Goal: Task Accomplishment & Management: Use online tool/utility

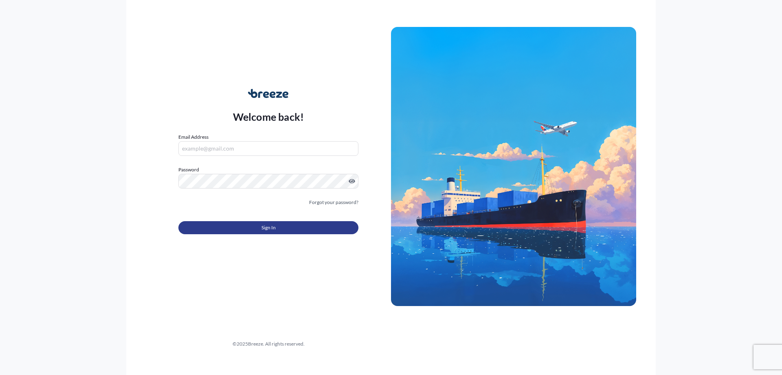
type input "[EMAIL_ADDRESS][DOMAIN_NAME]"
click at [288, 227] on button "Sign In" at bounding box center [269, 227] width 180 height 13
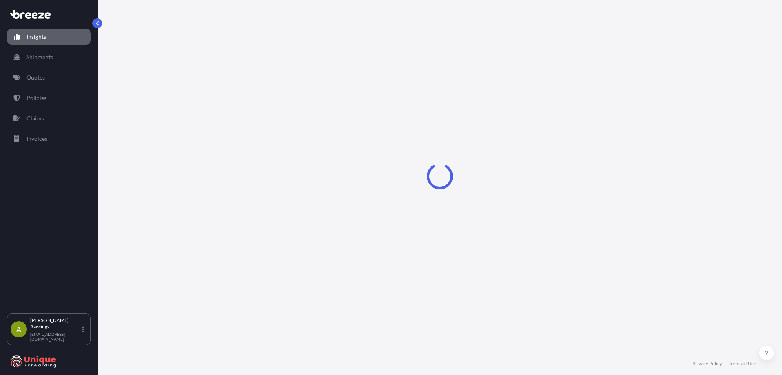
select select "2025"
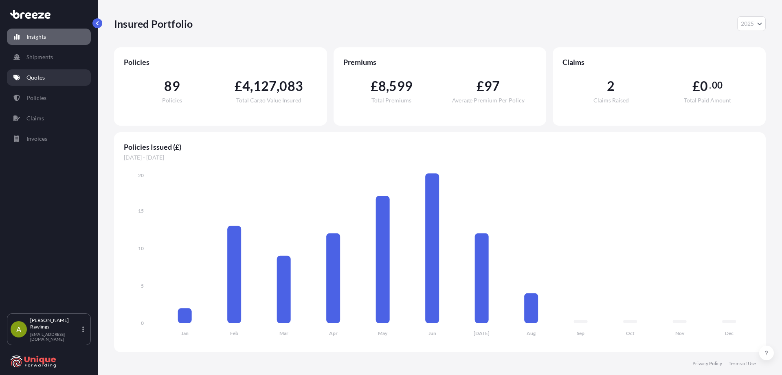
click at [42, 82] on link "Quotes" at bounding box center [49, 77] width 84 height 16
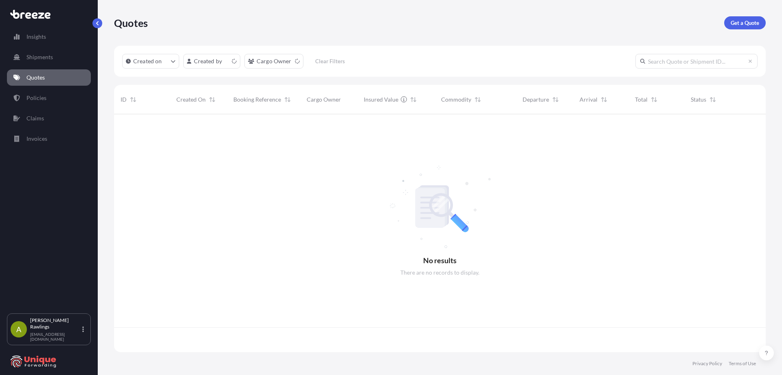
scroll to position [236, 646]
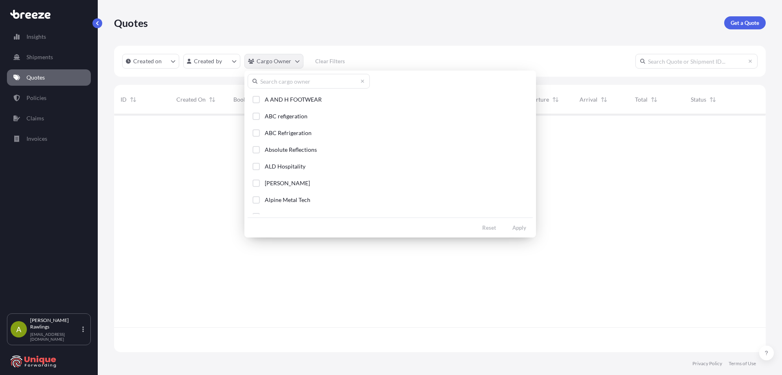
click at [265, 62] on html "Insights Shipments Quotes Policies Claims Invoices A [PERSON_NAME] [EMAIL_ADDRE…" at bounding box center [391, 187] width 782 height 375
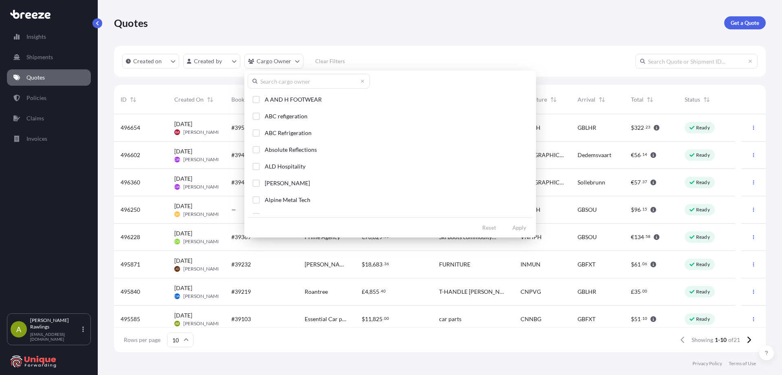
click at [275, 79] on input "text" at bounding box center [309, 81] width 122 height 15
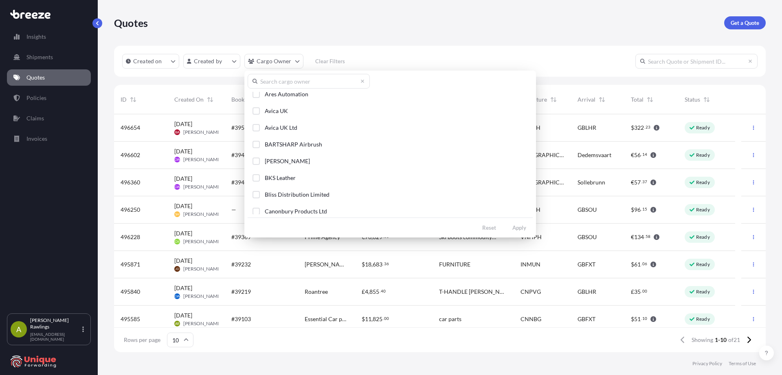
click at [411, 37] on html "Insights Shipments Quotes Policies Claims Invoices A [PERSON_NAME] [EMAIL_ADDRE…" at bounding box center [391, 187] width 782 height 375
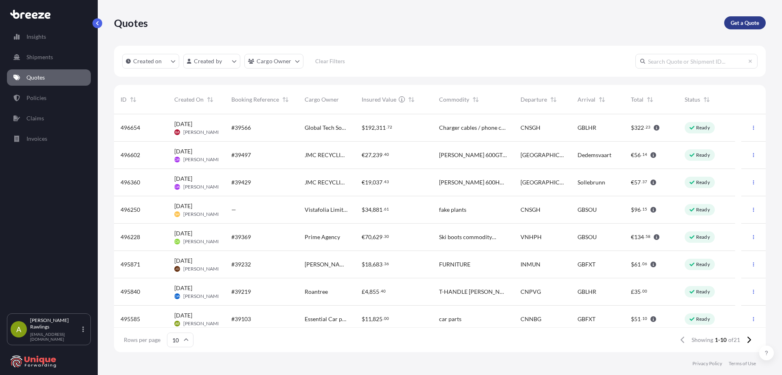
click at [755, 21] on p "Get a Quote" at bounding box center [745, 23] width 29 height 8
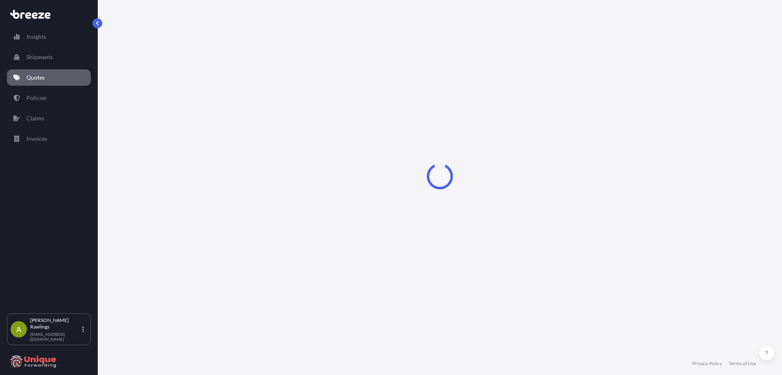
select select "Sea"
select select "1"
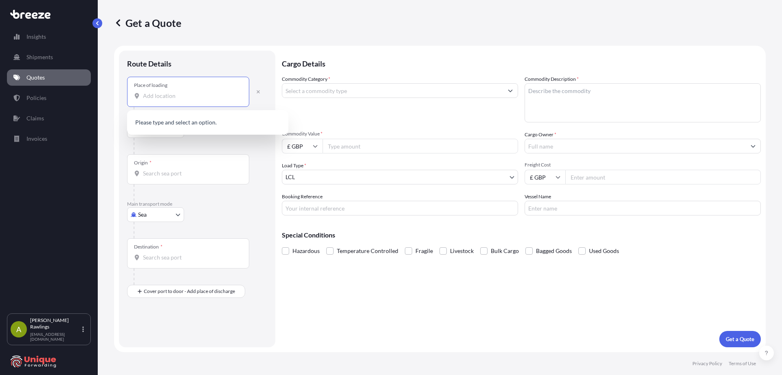
click at [177, 99] on input "Place of loading" at bounding box center [191, 96] width 96 height 8
paste input "FOSHAN"
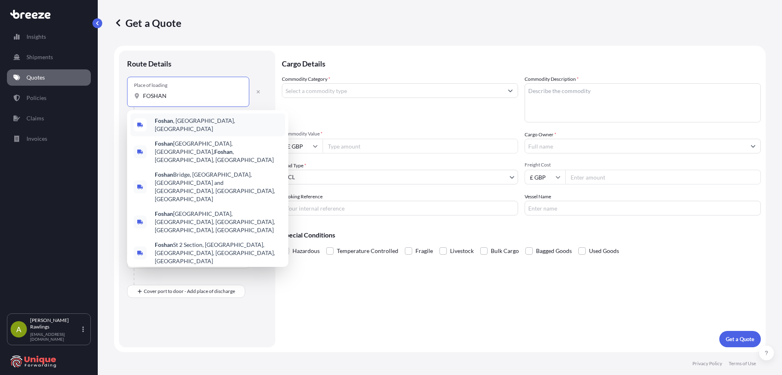
click at [216, 123] on span "[GEOGRAPHIC_DATA] , [GEOGRAPHIC_DATA], [GEOGRAPHIC_DATA]" at bounding box center [218, 125] width 127 height 16
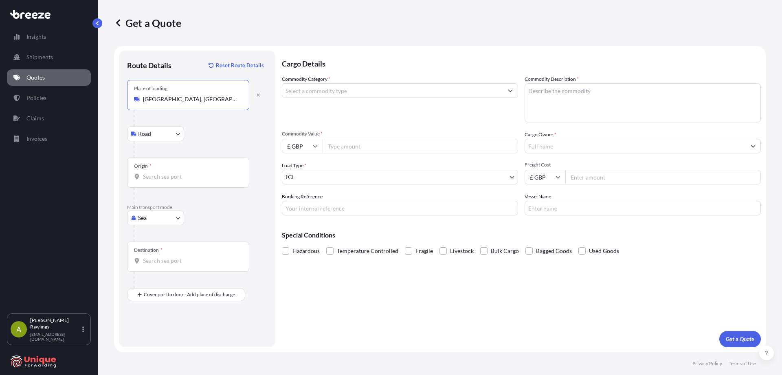
type input "[GEOGRAPHIC_DATA], [GEOGRAPHIC_DATA], [GEOGRAPHIC_DATA]"
click at [153, 174] on input "Origin *" at bounding box center [191, 176] width 96 height 8
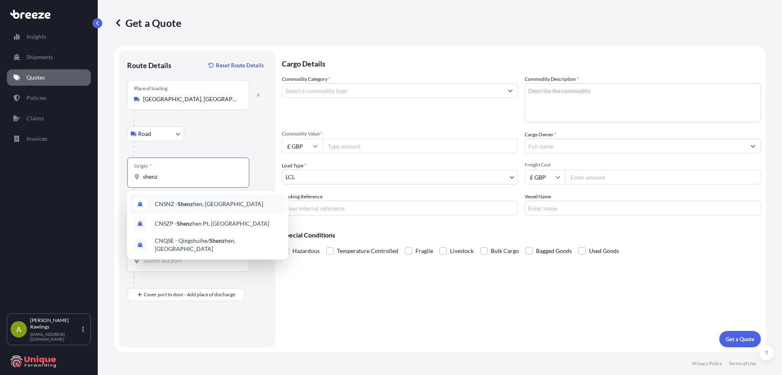
click at [238, 208] on div "CNSNZ - Shenz hen, [GEOGRAPHIC_DATA]" at bounding box center [207, 204] width 155 height 20
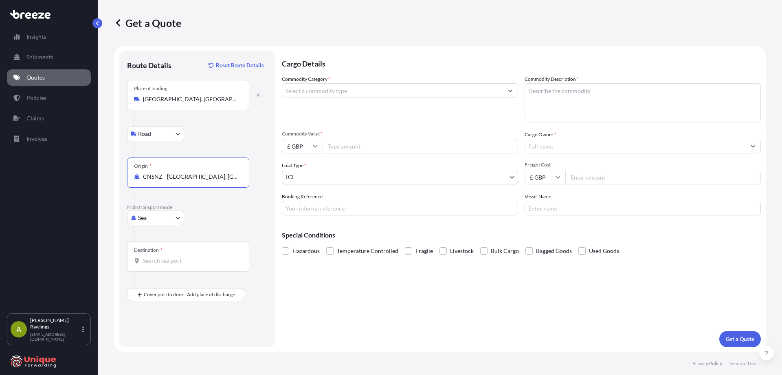
type input "CNSNZ - [GEOGRAPHIC_DATA], [GEOGRAPHIC_DATA]"
click at [182, 262] on input "Destination *" at bounding box center [191, 260] width 96 height 8
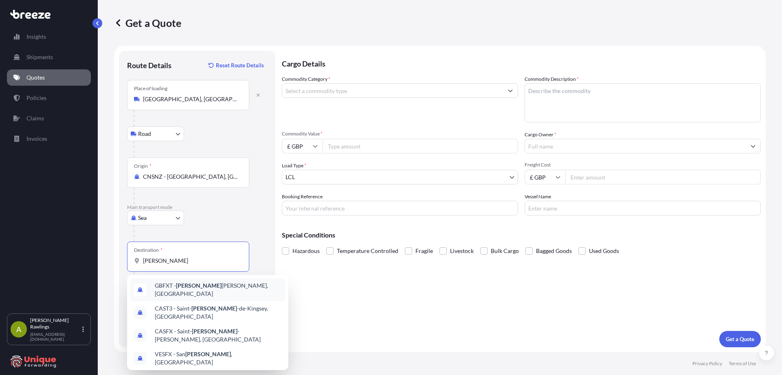
click at [252, 288] on div "GBFXT - [PERSON_NAME], [GEOGRAPHIC_DATA]" at bounding box center [207, 289] width 155 height 23
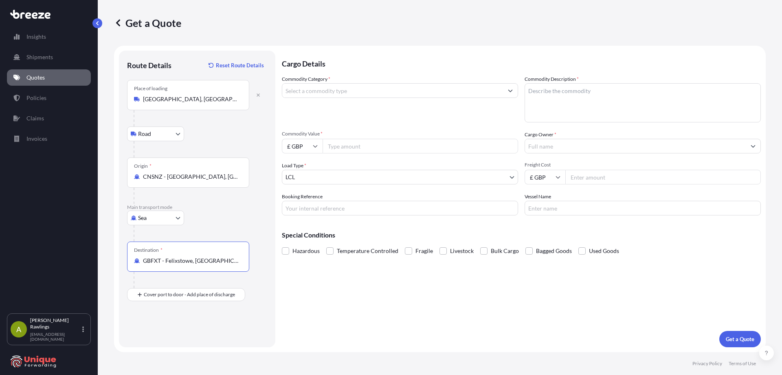
type input "GBFXT - Felixstowe, [GEOGRAPHIC_DATA]"
click at [167, 298] on div "GBFXT - Felixstowe, [GEOGRAPHIC_DATA]" at bounding box center [207, 288] width 161 height 26
click at [112, 255] on div "Get a Quote Route Details Reset Route Details Place of loading [GEOGRAPHIC_DATA…" at bounding box center [440, 176] width 685 height 352
click at [168, 332] on div "Place of Discharge" at bounding box center [188, 334] width 122 height 30
click at [170, 339] on input "Place of Discharge" at bounding box center [191, 338] width 96 height 8
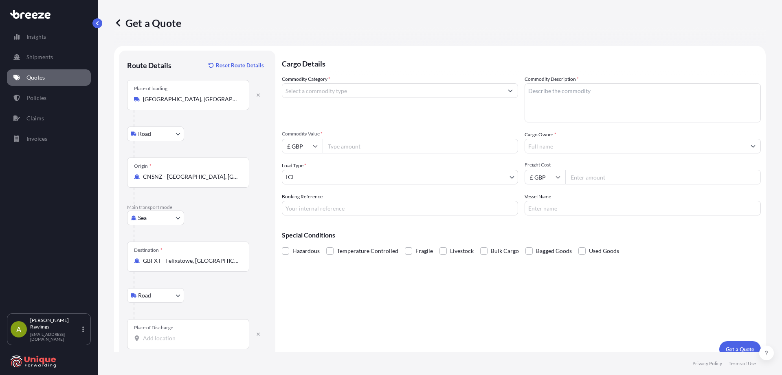
paste input ", S44 5HS"
click at [147, 338] on input ", S44 5HS" at bounding box center [191, 338] width 96 height 8
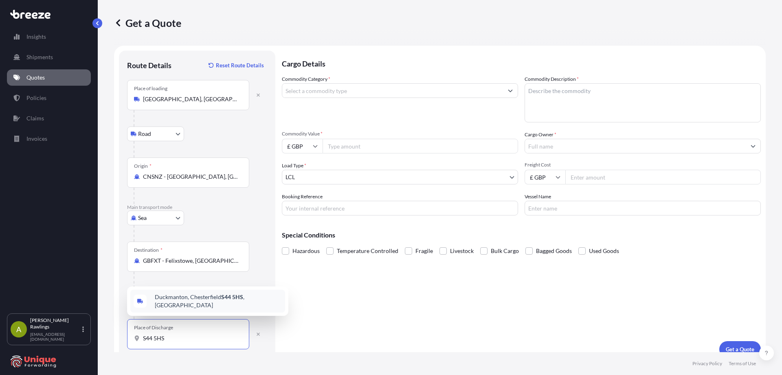
click at [190, 302] on span "[STREET_ADDRESS]" at bounding box center [218, 301] width 127 height 16
type input "[STREET_ADDRESS]"
click at [319, 93] on input "Commodity Category *" at bounding box center [392, 90] width 221 height 15
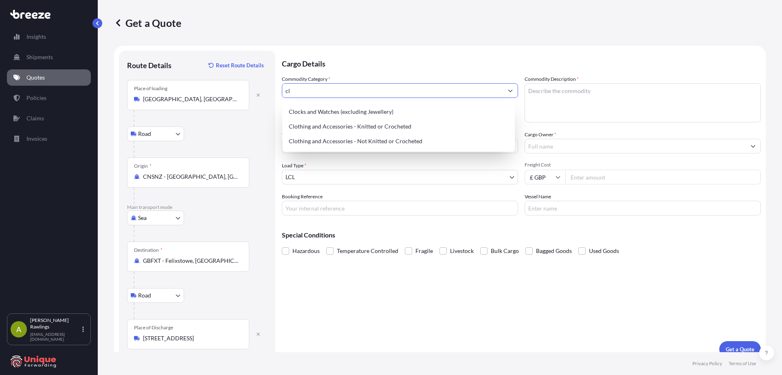
type input "c"
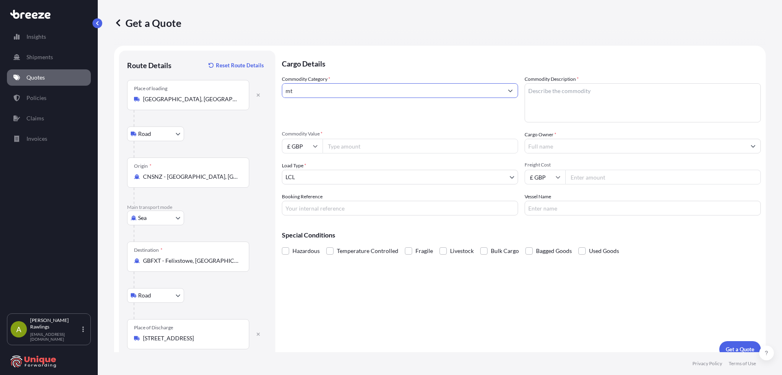
type input "m"
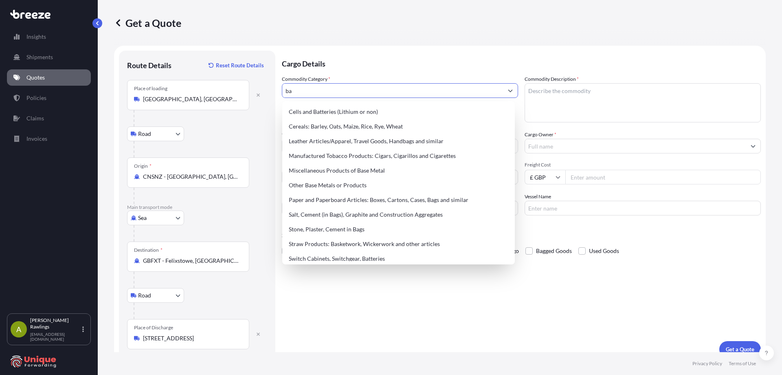
type input "b"
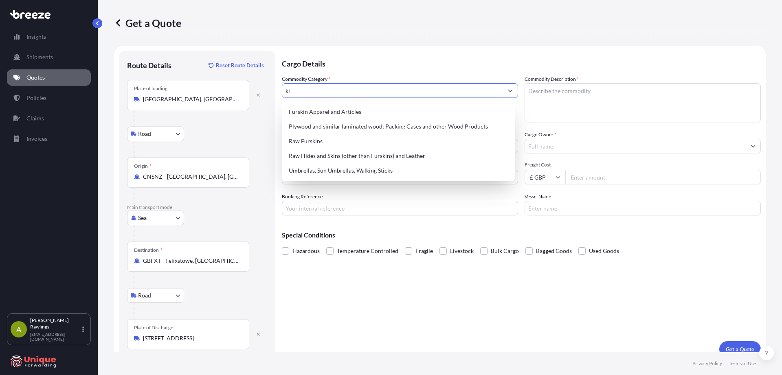
type input "k"
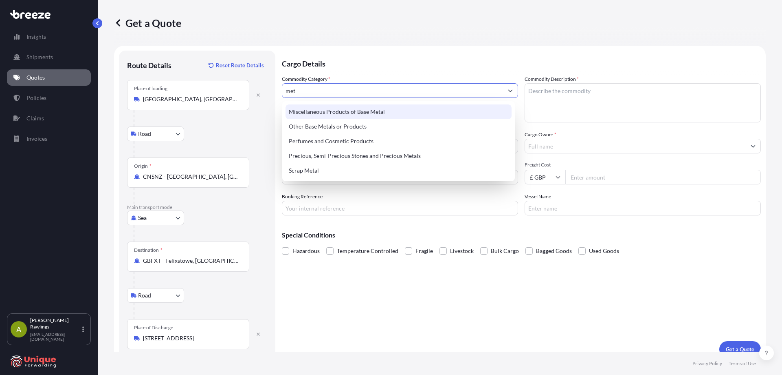
click at [385, 112] on div "Miscellaneous Products of Base Metal" at bounding box center [399, 111] width 226 height 15
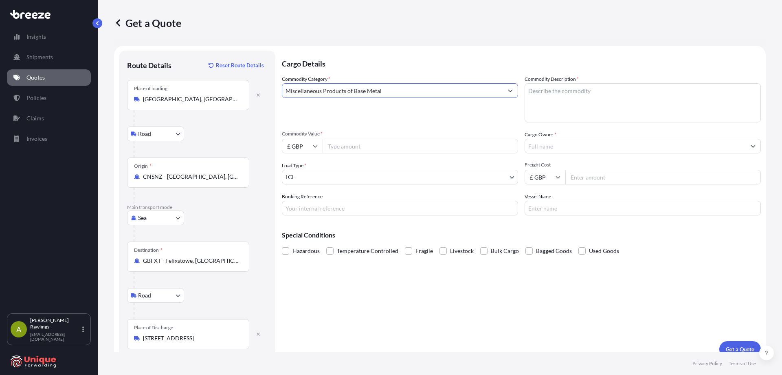
type input "Miscellaneous Products of Base Metal"
click at [553, 97] on textarea "Commodity Description *" at bounding box center [643, 102] width 236 height 39
type textarea "brewing equipment"
click at [367, 145] on input "Commodity Value *" at bounding box center [421, 146] width 196 height 15
click at [311, 145] on input "£ GBP" at bounding box center [302, 146] width 41 height 15
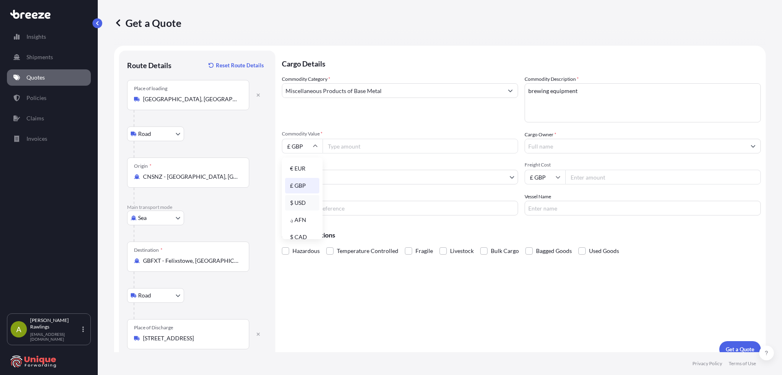
click at [302, 202] on div "$ USD" at bounding box center [302, 202] width 34 height 15
type input "$ USD"
click at [357, 149] on input "Commodity Value *" at bounding box center [421, 146] width 196 height 15
type input "12492.21"
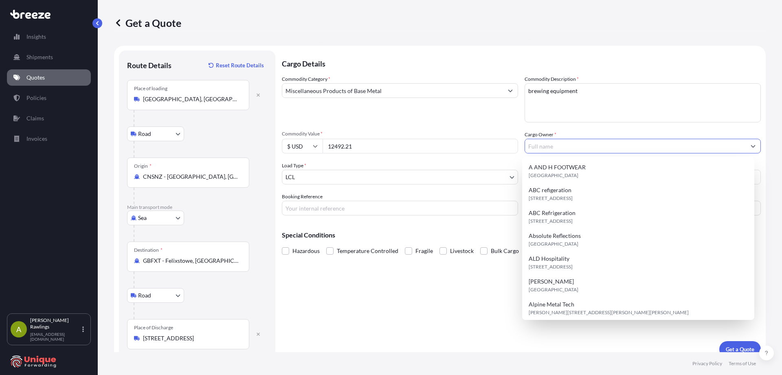
click at [553, 147] on input "Cargo Owner *" at bounding box center [635, 146] width 221 height 15
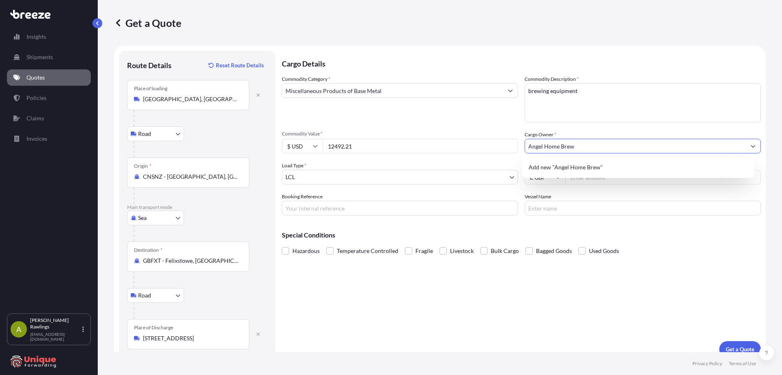
type input "Angel Home Brew"
click at [331, 207] on input "Booking Reference" at bounding box center [400, 208] width 236 height 15
paste input "#39456"
type input "#39456"
click at [582, 212] on input "Vessel Name" at bounding box center [643, 208] width 236 height 15
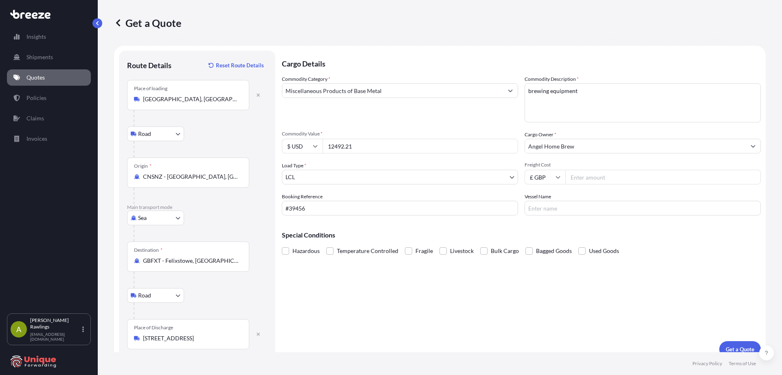
click at [604, 175] on input "Freight Cost" at bounding box center [664, 177] width 196 height 15
type input "1785"
click at [736, 348] on p "Get a Quote" at bounding box center [740, 349] width 29 height 8
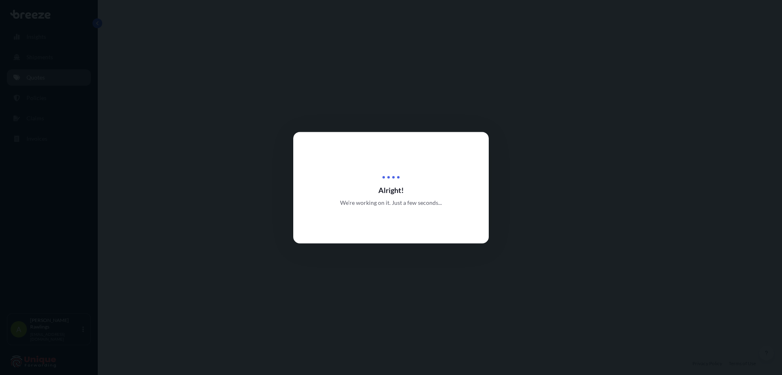
select select "Road"
select select "Sea"
select select "Road"
select select "1"
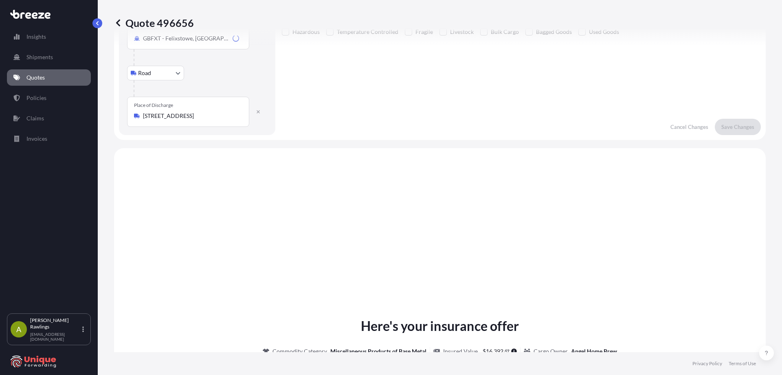
scroll to position [326, 0]
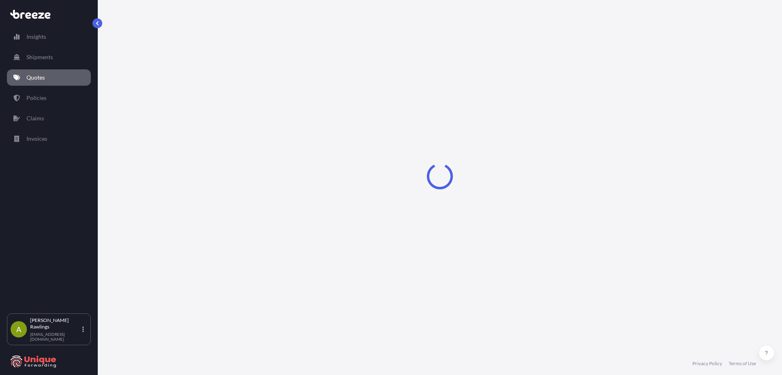
select select "Road"
select select "Sea"
select select "Road"
select select "1"
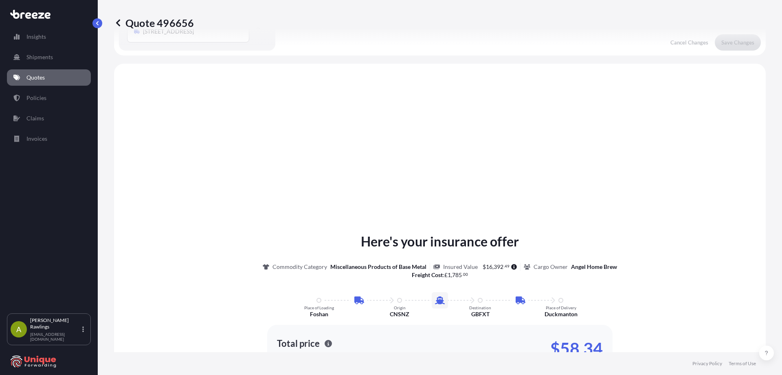
scroll to position [326, 0]
